Goal: Find specific page/section: Find specific page/section

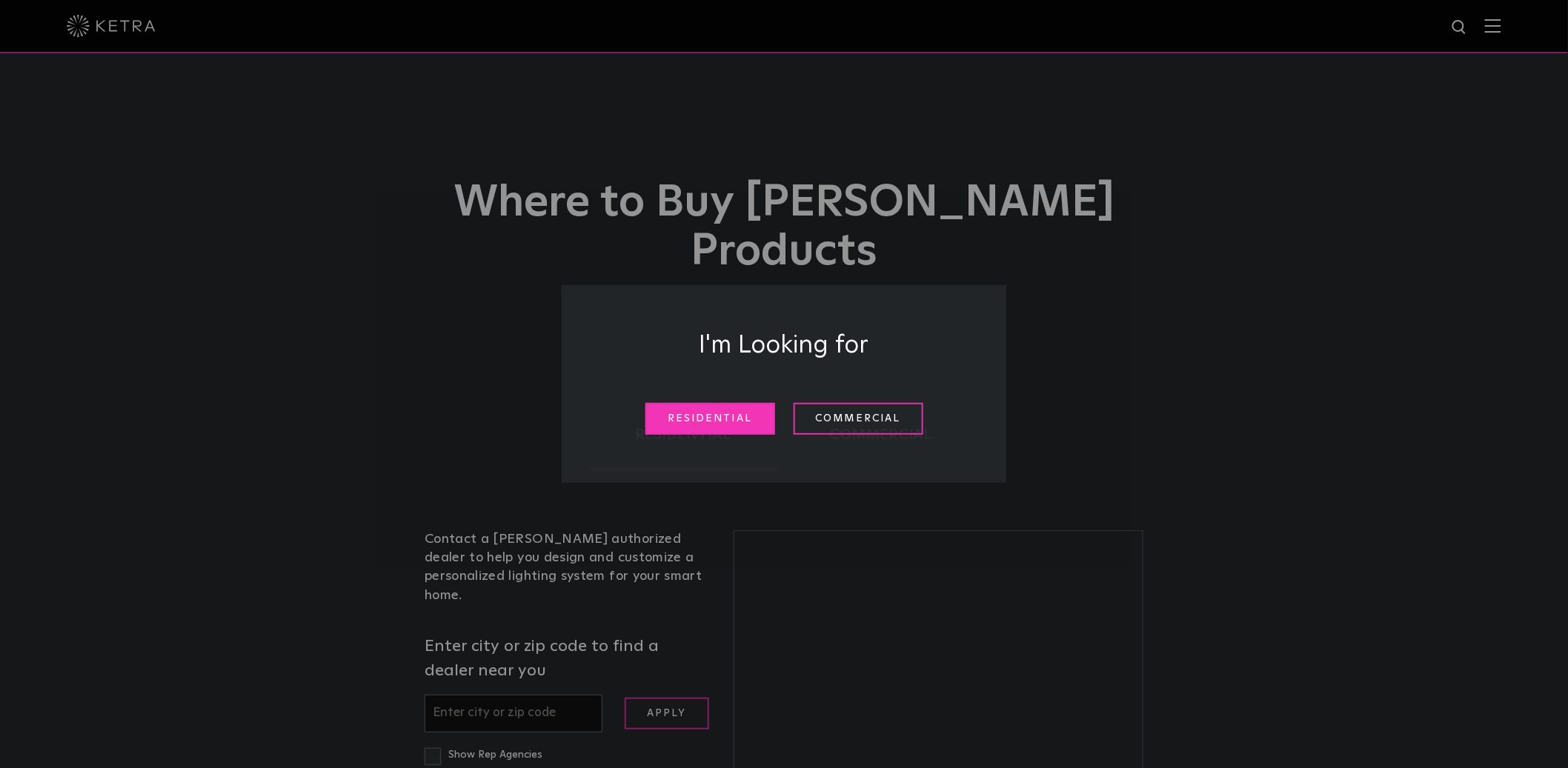
click at [729, 410] on link "Residential" at bounding box center [710, 419] width 130 height 32
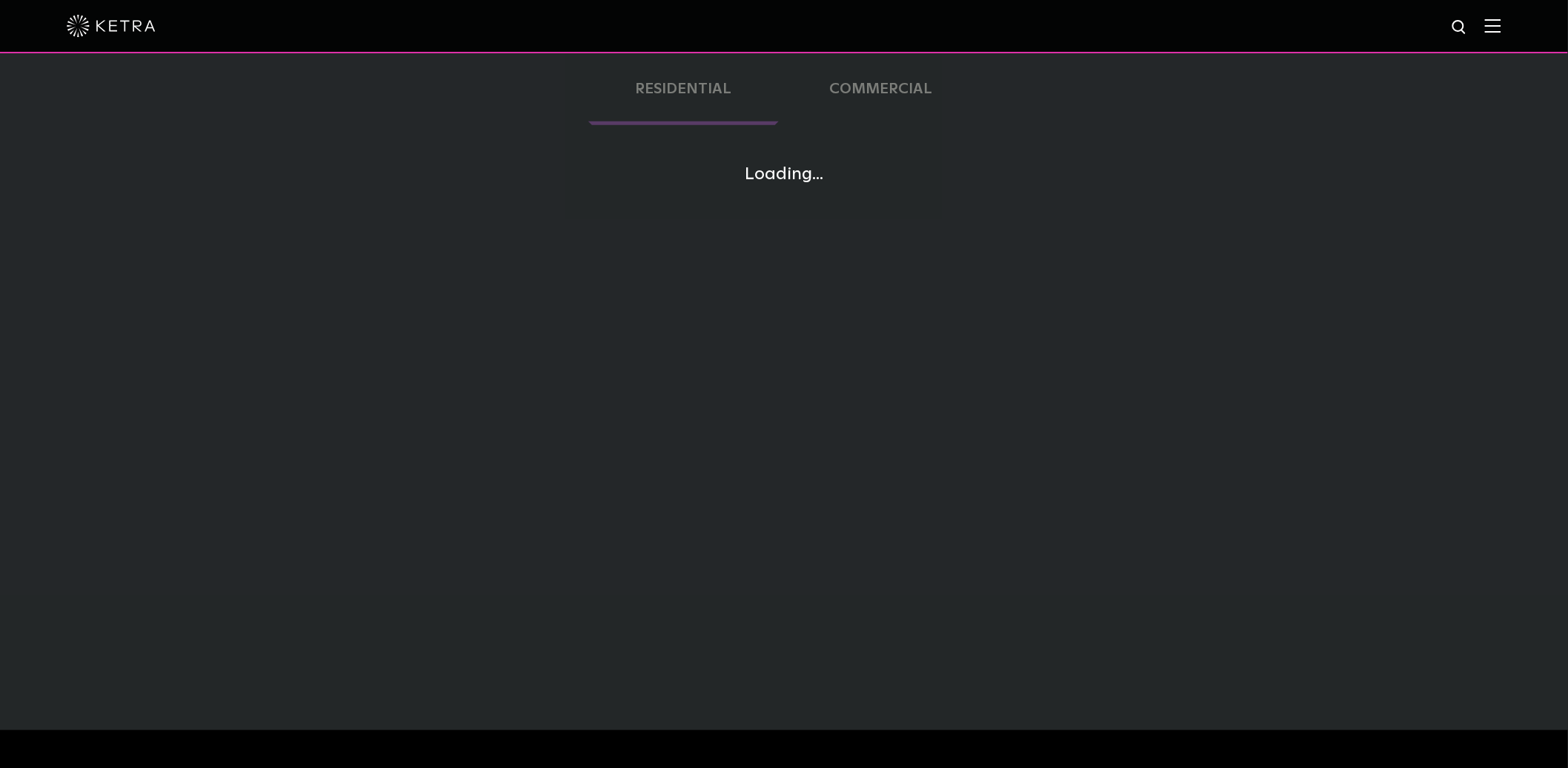
scroll to position [346, 0]
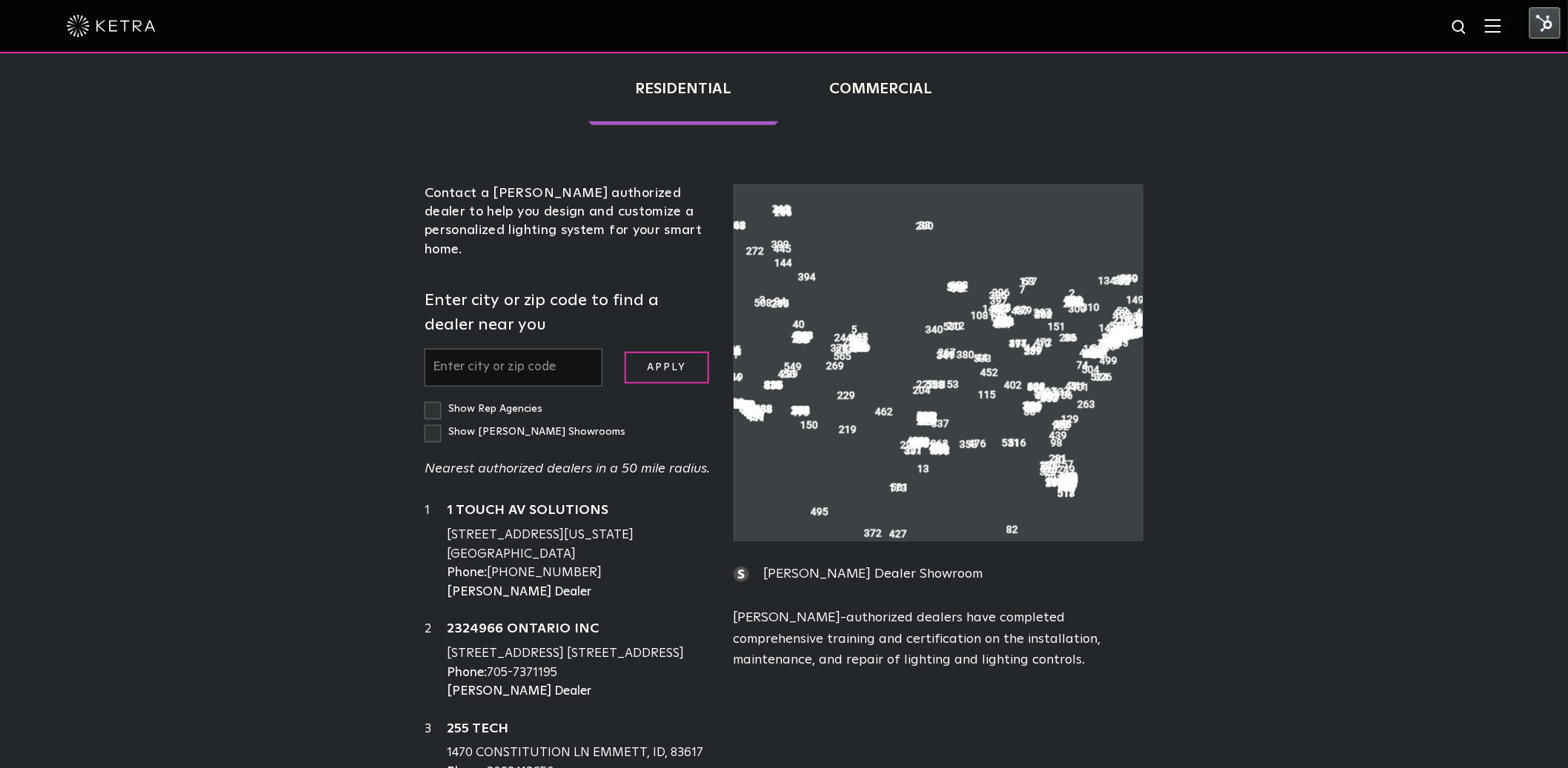
click at [525, 349] on input "text" at bounding box center [513, 368] width 178 height 38
paste input "32804"
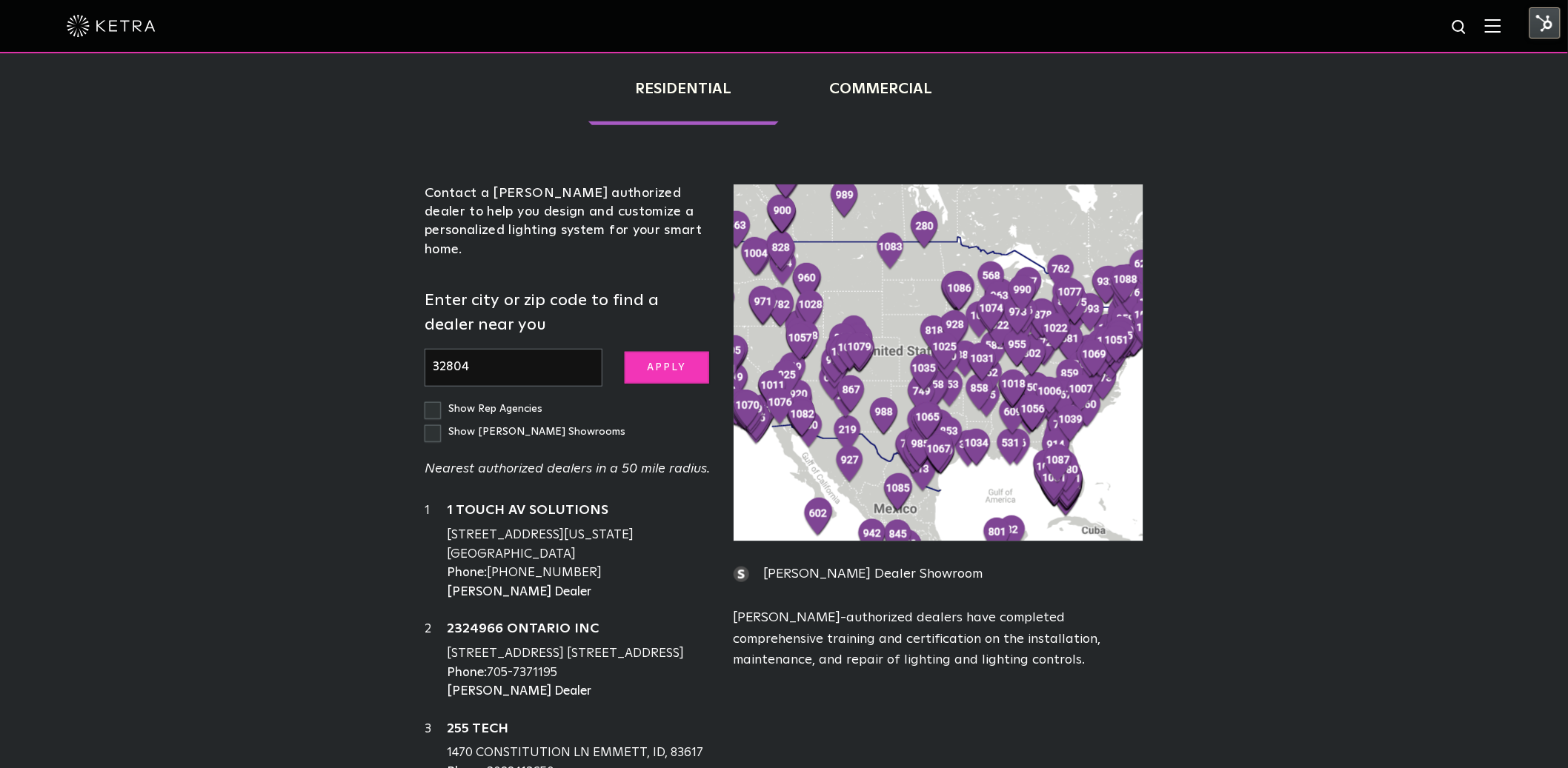
type input "32804"
click at [653, 352] on input "Apply" at bounding box center [667, 367] width 84 height 32
click at [661, 352] on input "Apply" at bounding box center [667, 367] width 84 height 32
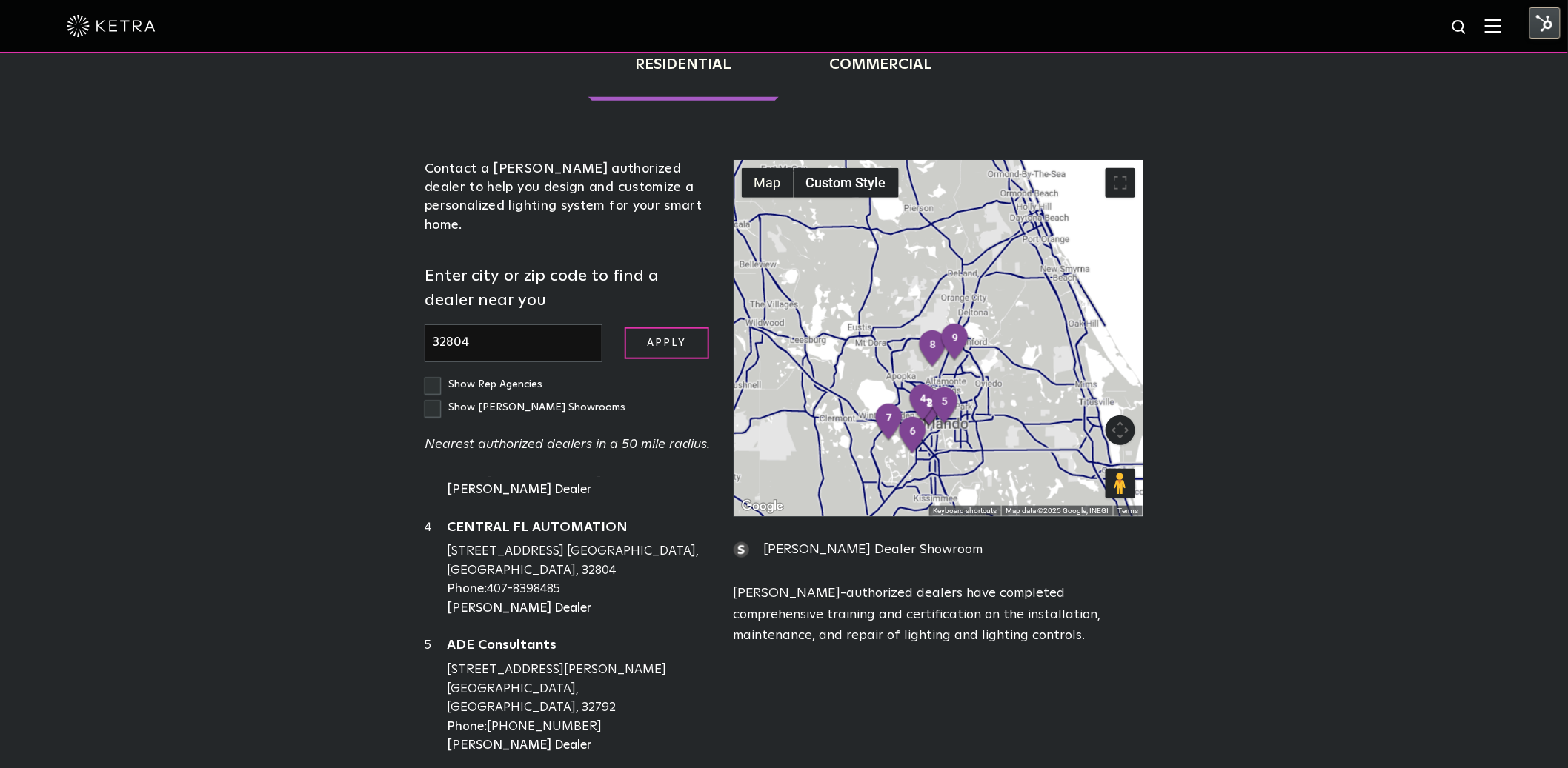
scroll to position [367, 0]
